Goal: Find specific page/section: Find specific page/section

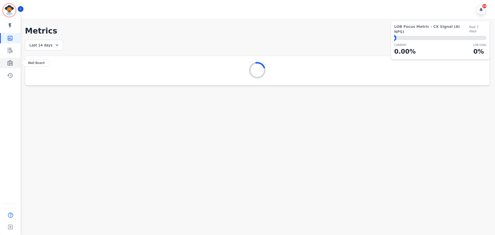
click at [9, 64] on icon "Sidebar" at bounding box center [9, 63] width 5 height 6
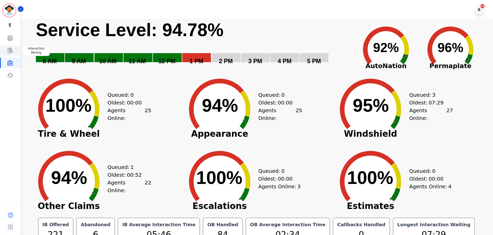
click at [10, 54] on link "Sidebar" at bounding box center [11, 50] width 20 height 10
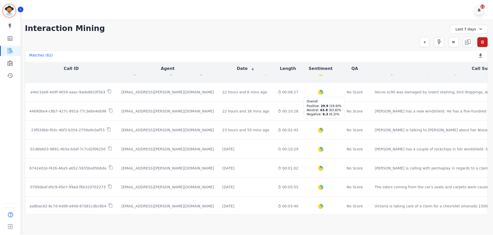
scroll to position [232, 0]
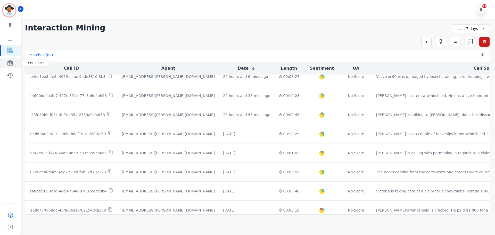
click at [10, 63] on icon "Sidebar" at bounding box center [9, 63] width 5 height 6
